Goal: Information Seeking & Learning: Find specific fact

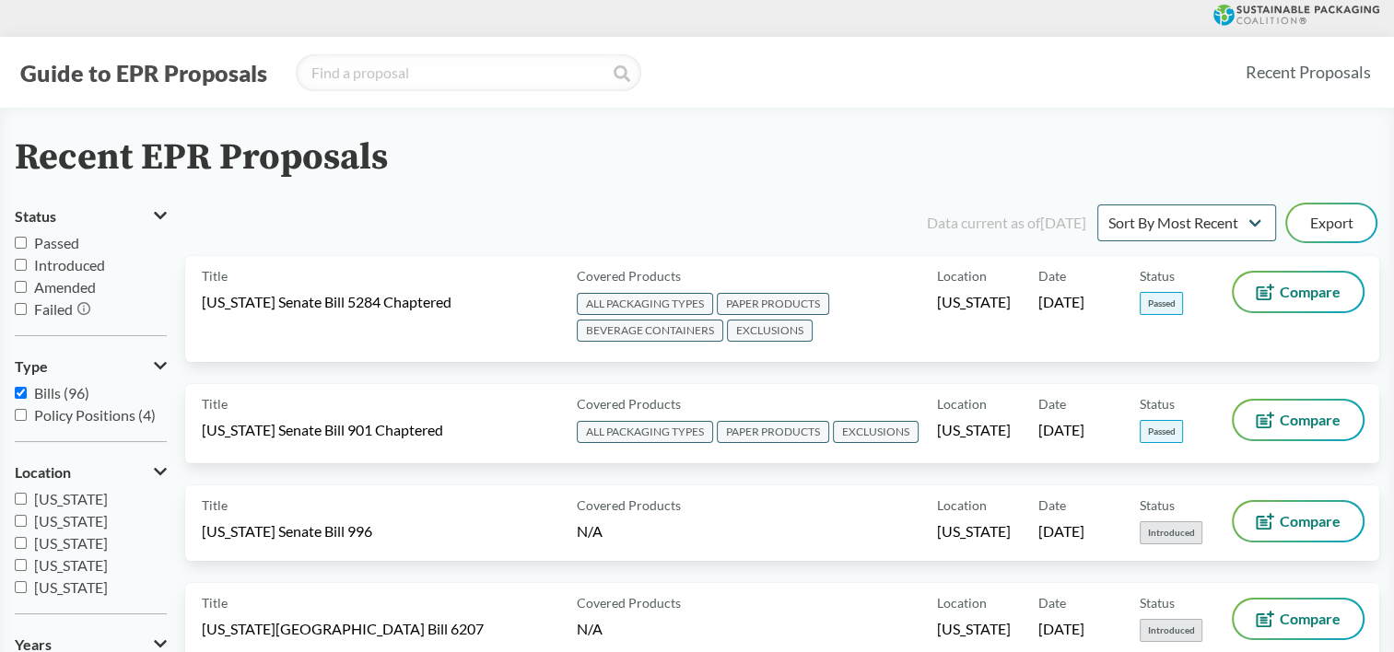
click at [27, 246] on label "Passed" at bounding box center [91, 243] width 152 height 22
click at [27, 246] on input "Passed" at bounding box center [21, 243] width 12 height 12
checkbox input "true"
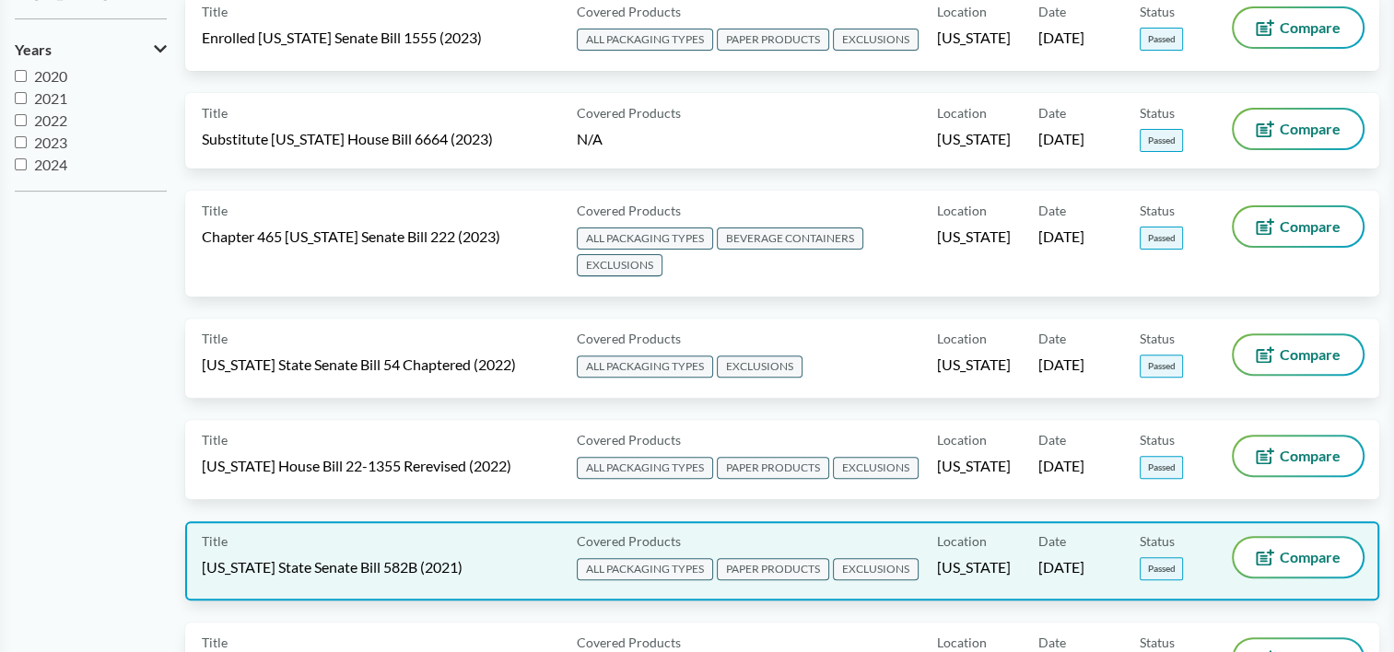
scroll to position [553, 0]
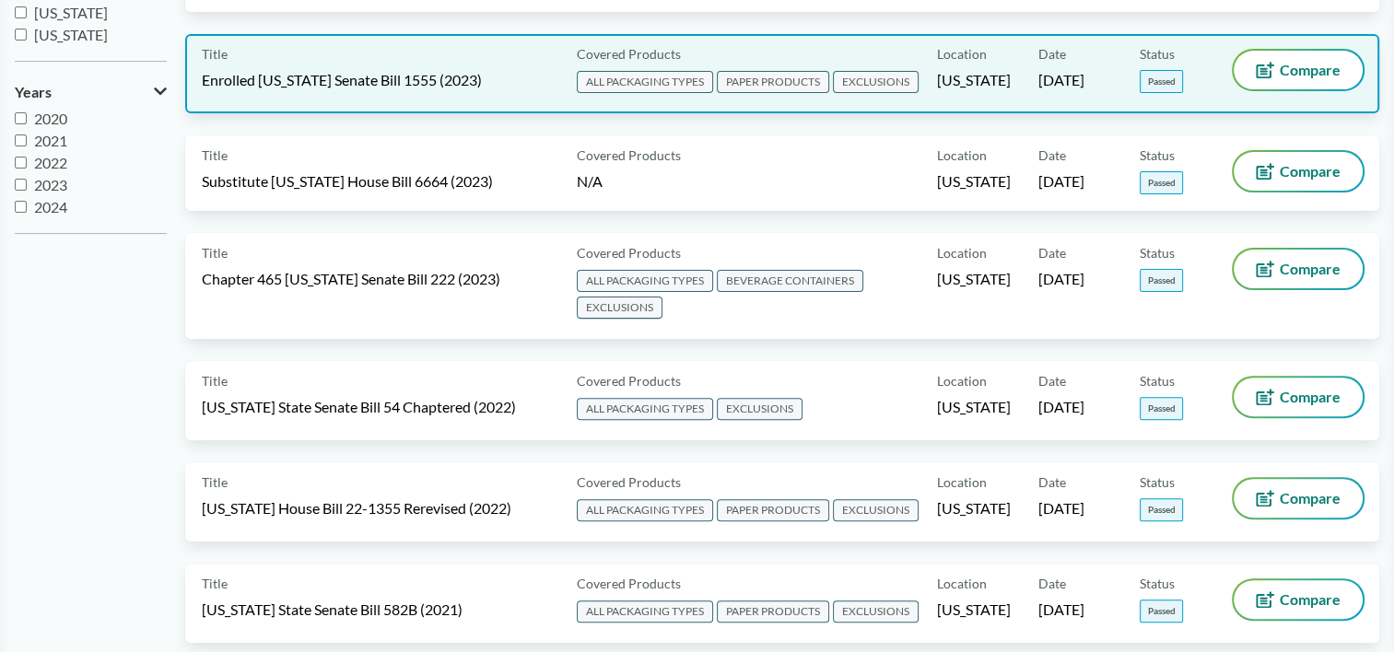
click at [289, 74] on span "Enrolled [US_STATE] Senate Bill 1555 (2023)" at bounding box center [342, 80] width 280 height 20
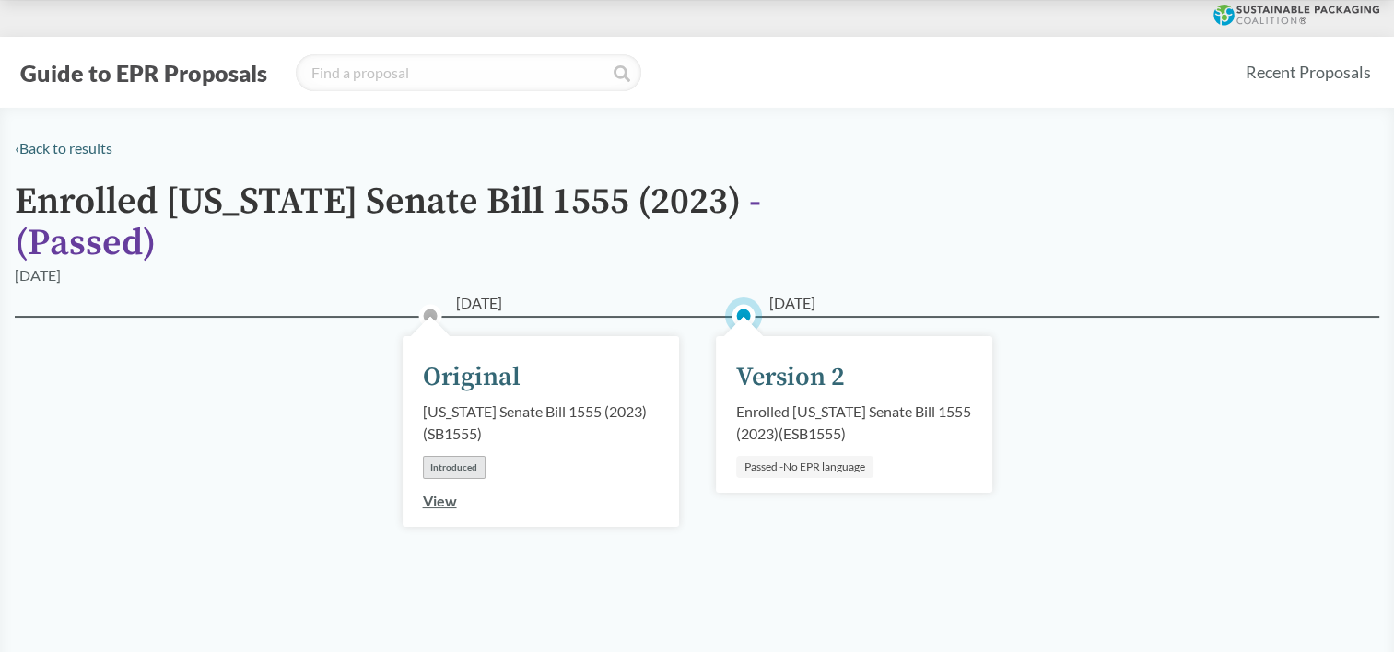
click at [806, 358] on div "Version 2" at bounding box center [790, 377] width 109 height 39
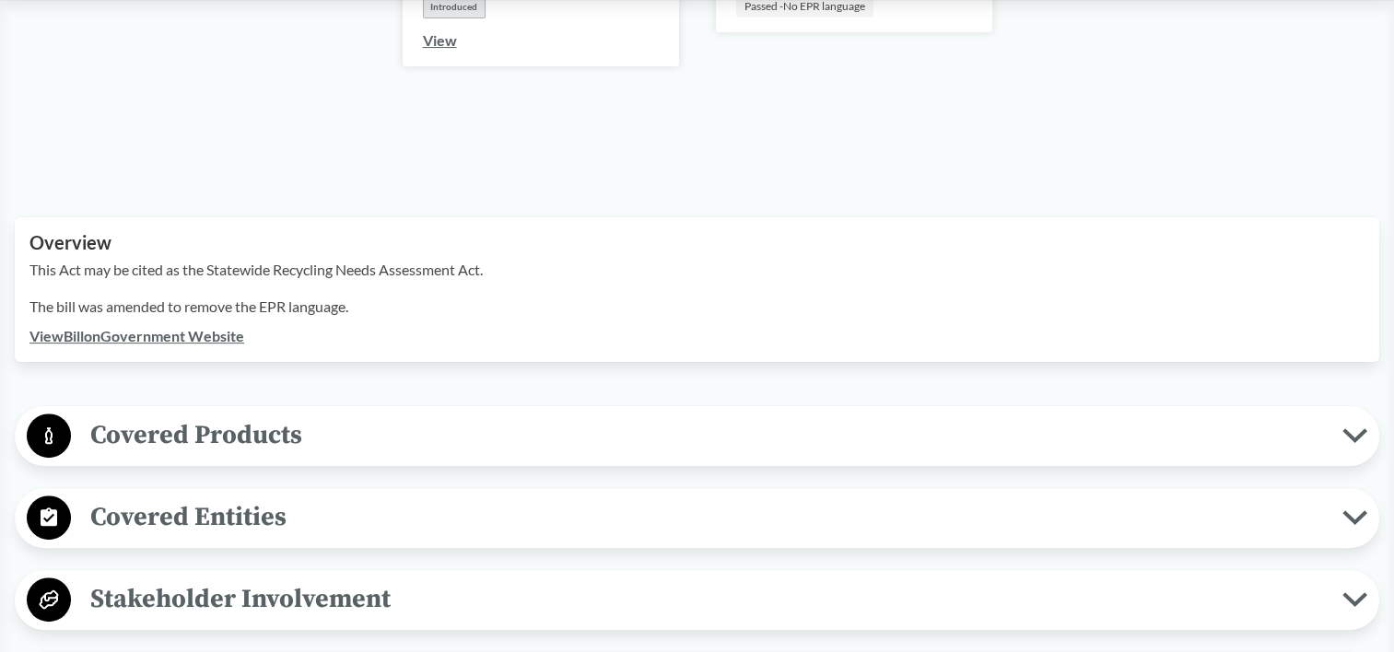
scroll to position [184, 0]
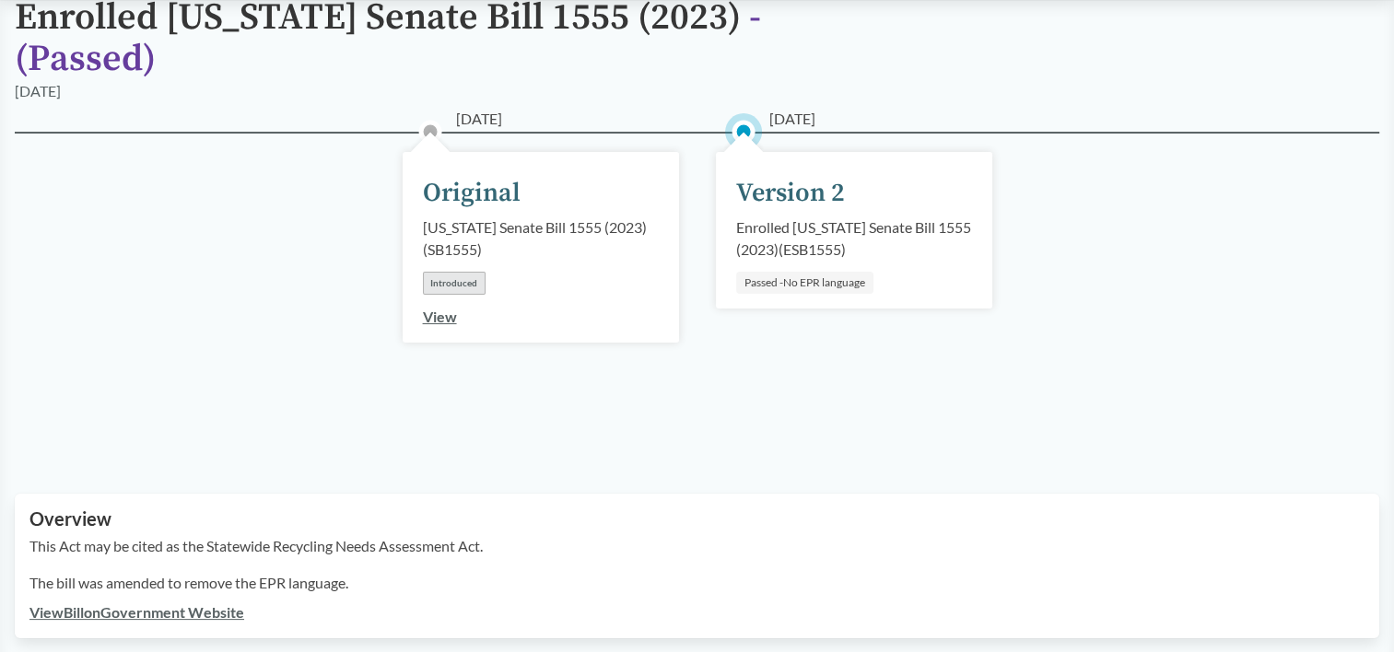
drag, startPoint x: 847, startPoint y: 88, endPoint x: 766, endPoint y: 86, distance: 80.2
click at [766, 86] on div "‹ Back to results Enrolled [US_STATE] Senate Bill 1555 (2023) - ( Passed ) [DAT…" at bounding box center [697, 511] width 1394 height 1117
copy span "[DATE]"
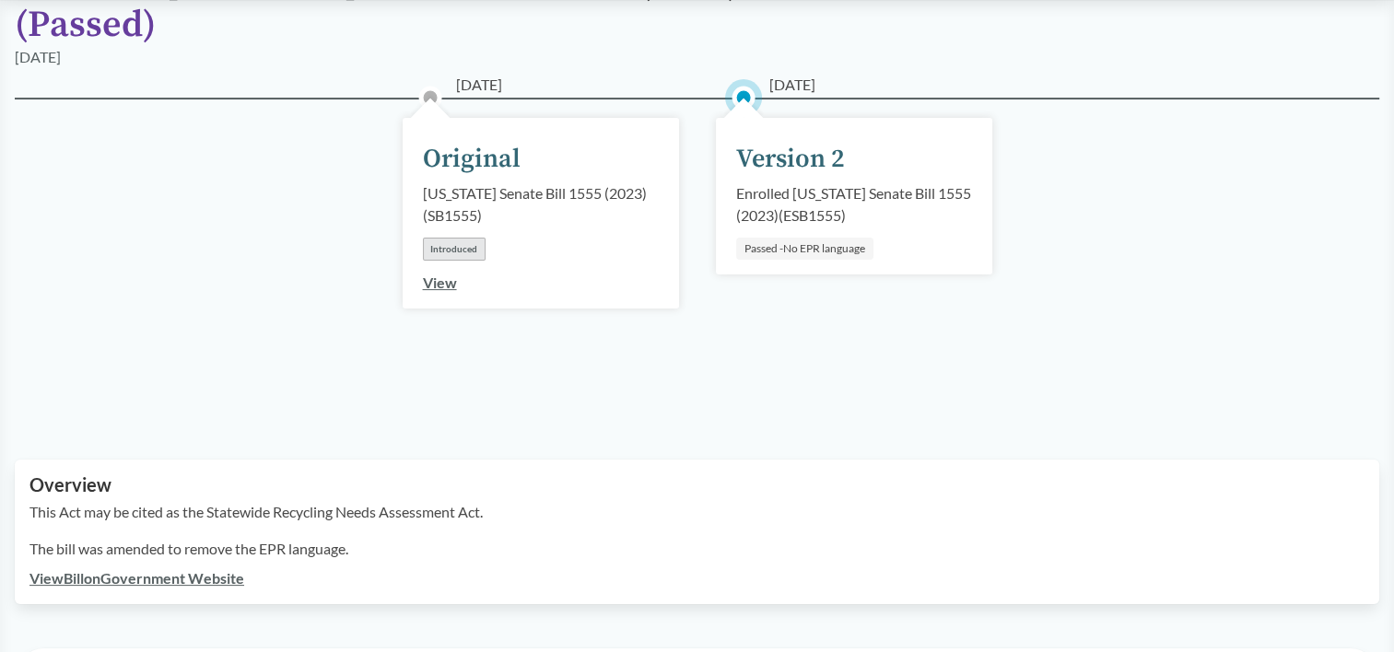
scroll to position [276, 0]
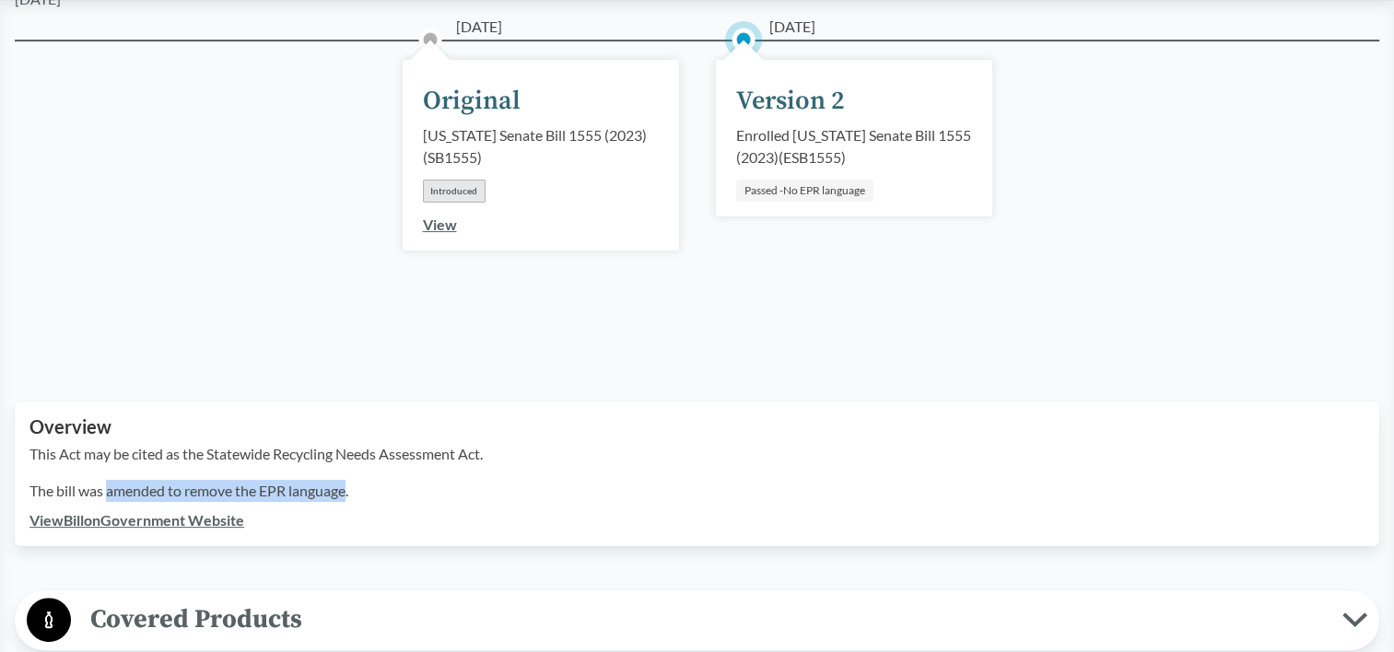
drag, startPoint x: 129, startPoint y: 458, endPoint x: 348, endPoint y: 448, distance: 219.5
click at [348, 448] on div "This Act may be cited as the Statewide Recycling Needs Assessment Act. The bill…" at bounding box center [696, 476] width 1335 height 66
copy p "amended to remove the EPR language"
